Goal: Information Seeking & Learning: Learn about a topic

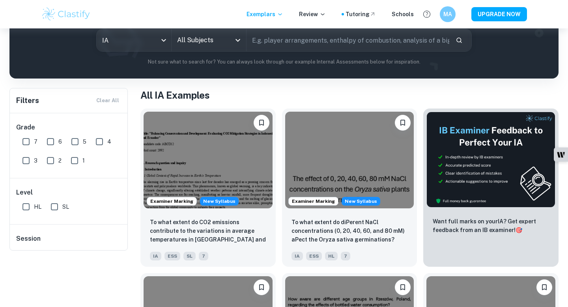
scroll to position [46, 0]
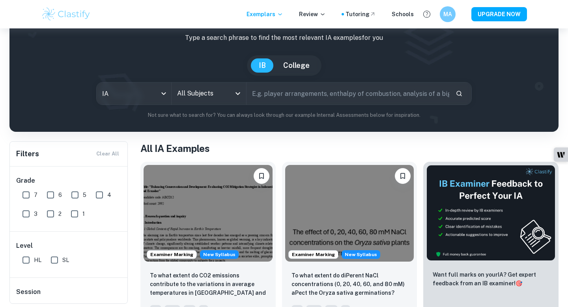
click at [284, 94] on input "text" at bounding box center [348, 93] width 203 height 22
type input "e"
type input "expansionary monetary policy"
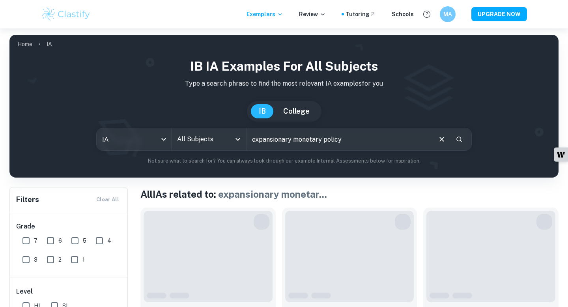
scroll to position [95, 0]
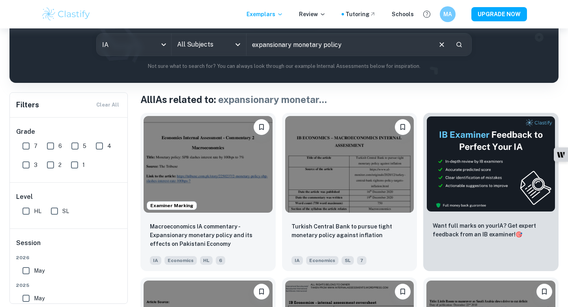
click at [218, 48] on input "All Subjects" at bounding box center [203, 44] width 56 height 15
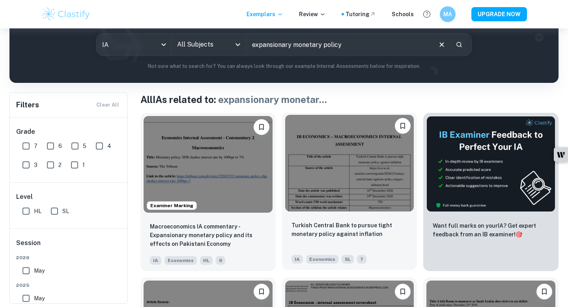
click at [353, 197] on img at bounding box center [349, 163] width 129 height 97
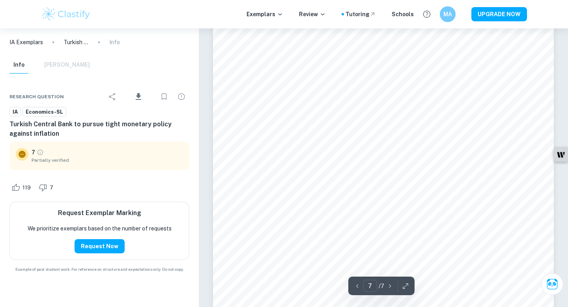
scroll to position [3202, 0]
type input "5"
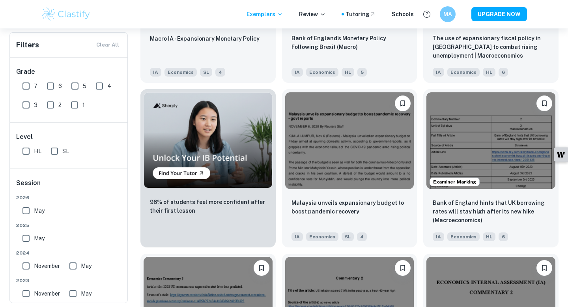
scroll to position [447, 0]
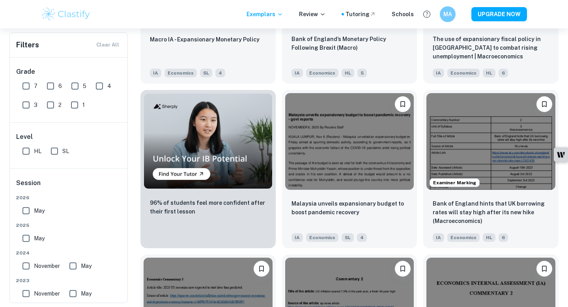
click at [28, 86] on input "7" at bounding box center [26, 86] width 16 height 16
checkbox input "true"
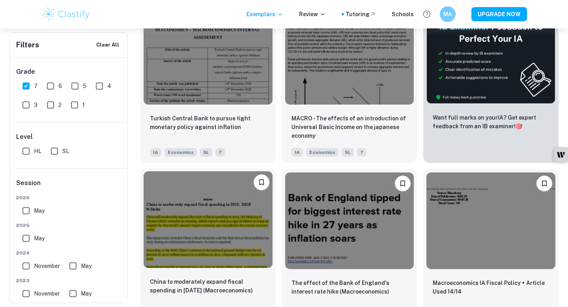
scroll to position [221, 0]
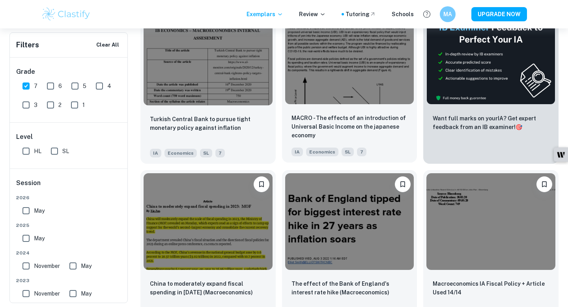
click at [349, 79] on img at bounding box center [349, 55] width 129 height 97
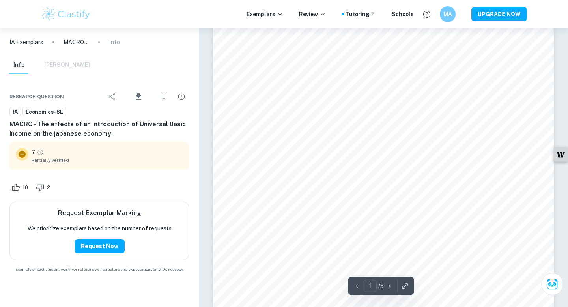
scroll to position [62, 0]
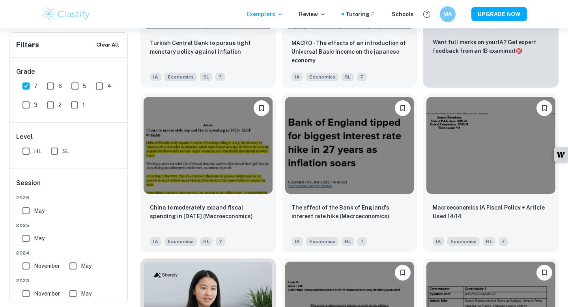
scroll to position [297, 0]
click at [325, 168] on img at bounding box center [349, 144] width 129 height 97
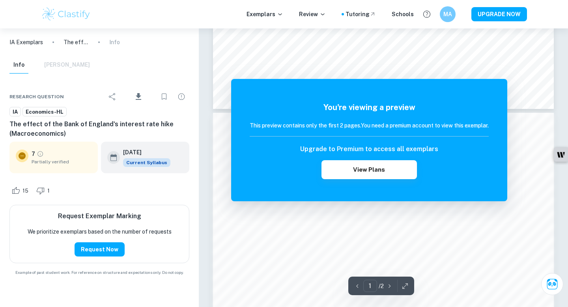
scroll to position [410, 0]
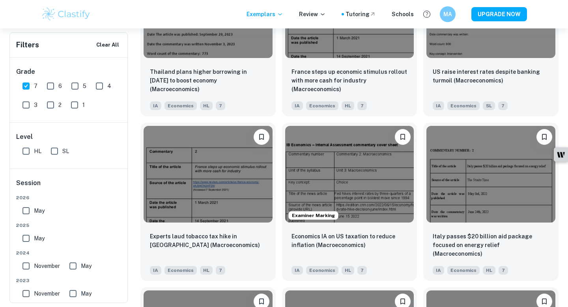
scroll to position [762, 0]
click at [326, 187] on img at bounding box center [349, 173] width 129 height 97
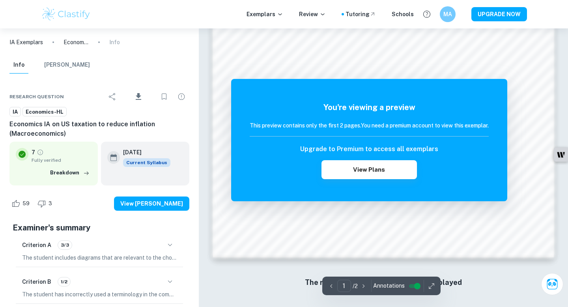
scroll to position [720, 0]
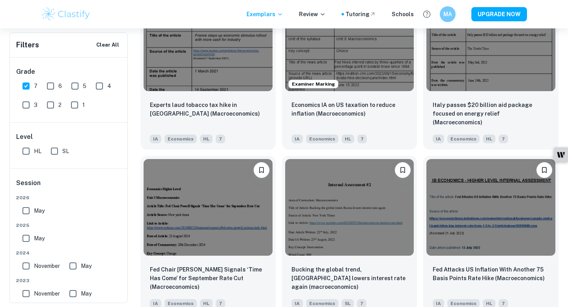
scroll to position [949, 0]
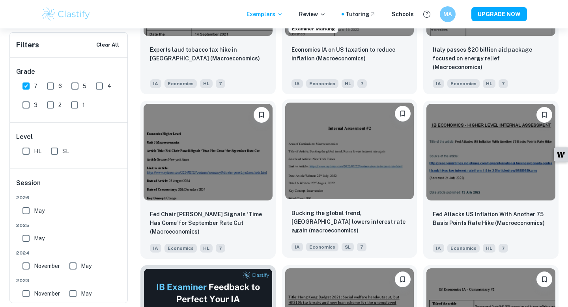
click at [339, 166] on img at bounding box center [349, 151] width 129 height 97
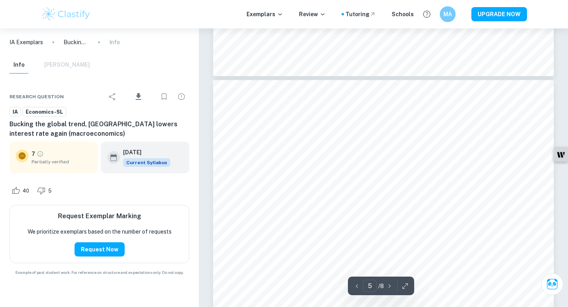
scroll to position [2012, 0]
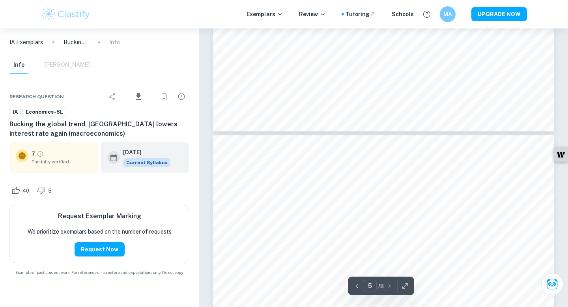
type input "4"
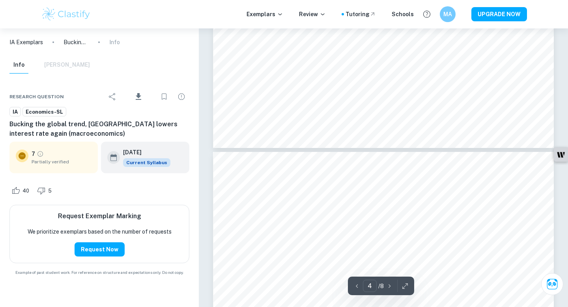
scroll to position [1452, 0]
